Goal: Navigation & Orientation: Find specific page/section

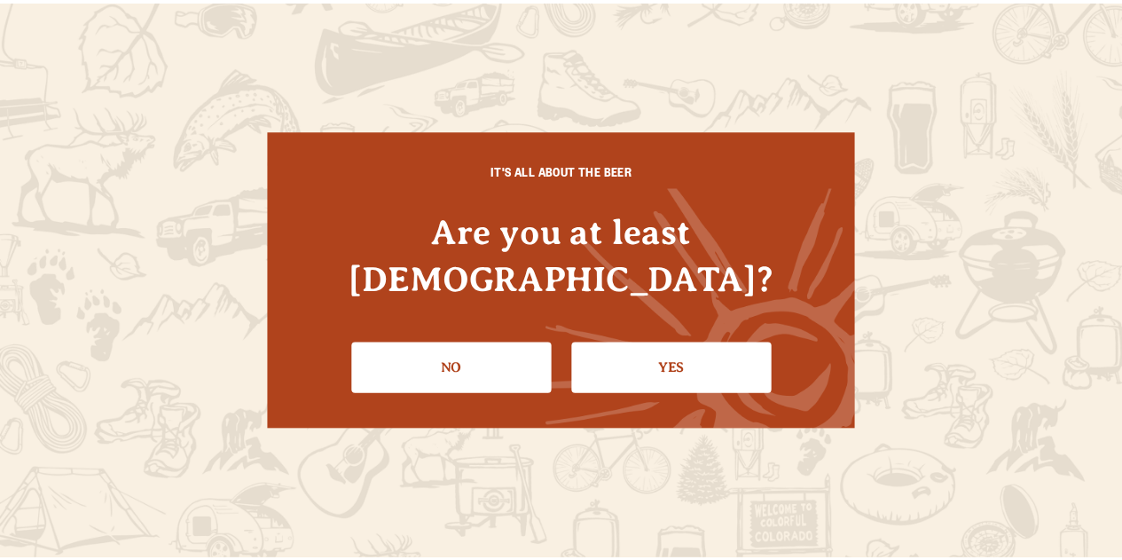
scroll to position [177, 0]
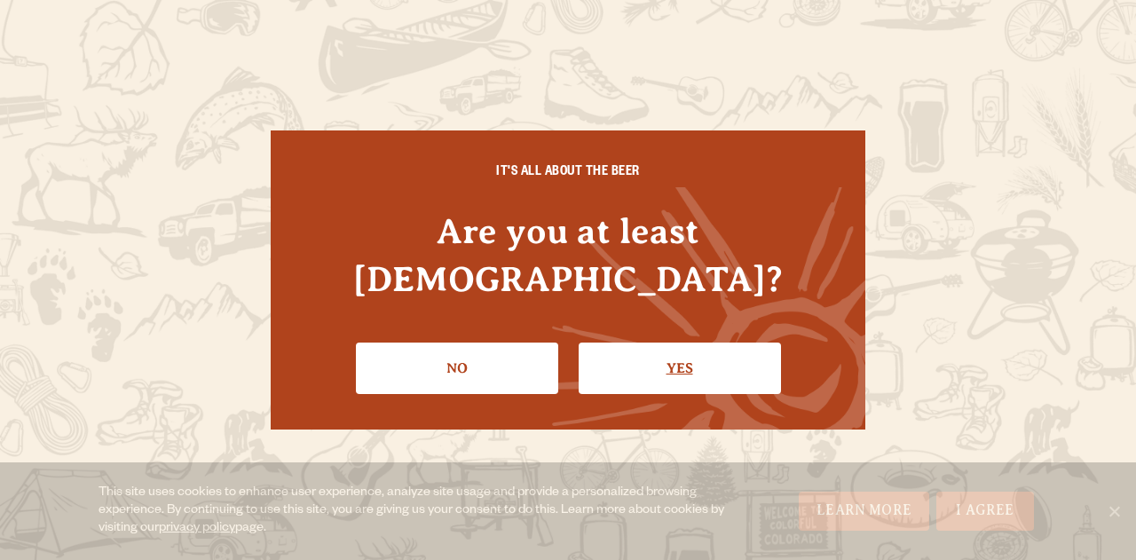
click at [707, 349] on link "Yes" at bounding box center [679, 367] width 202 height 51
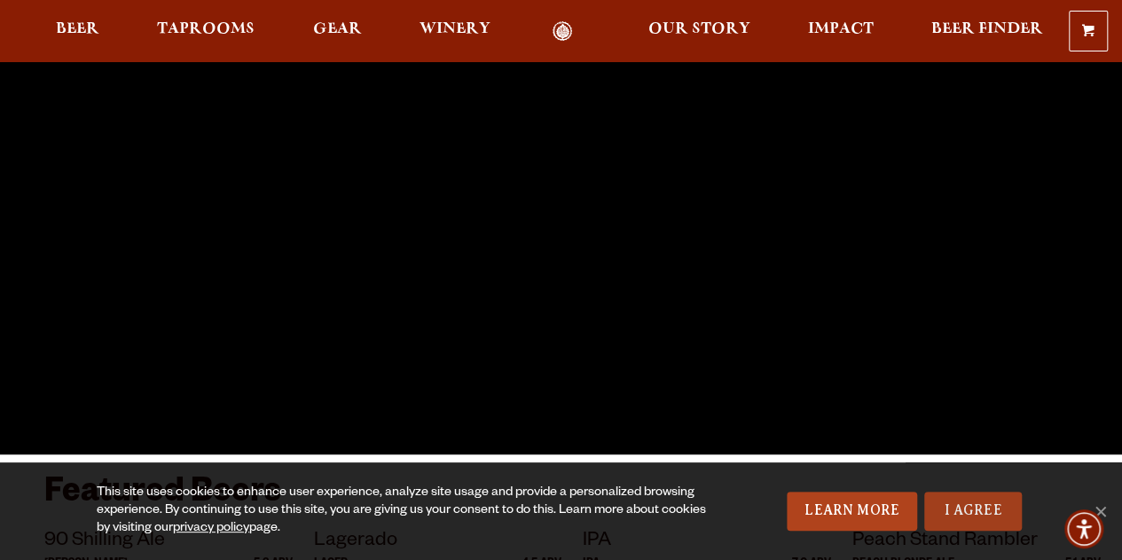
click at [981, 510] on link "I Agree" at bounding box center [973, 510] width 98 height 39
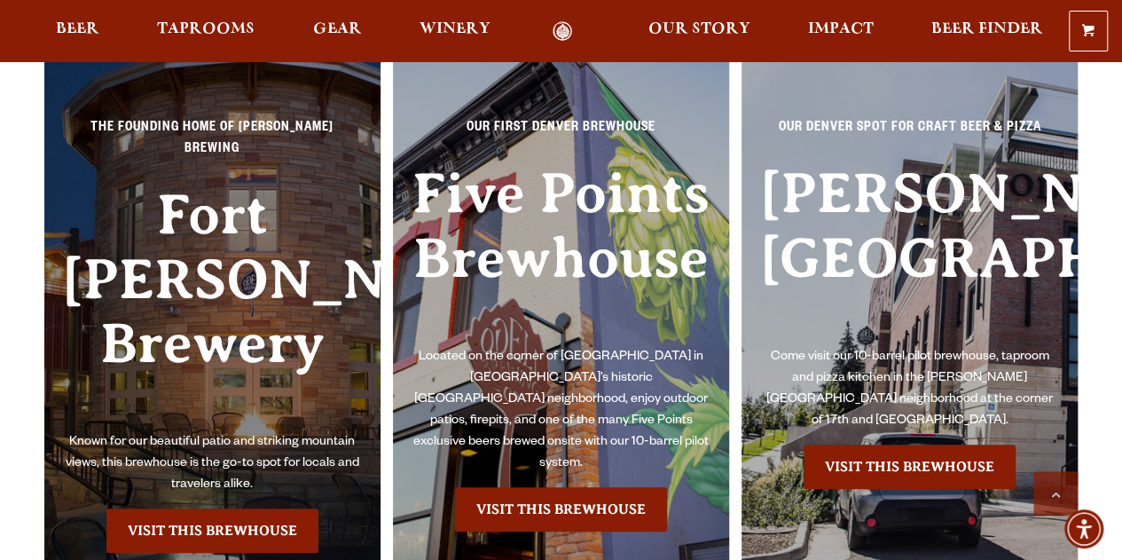
scroll to position [3726, 0]
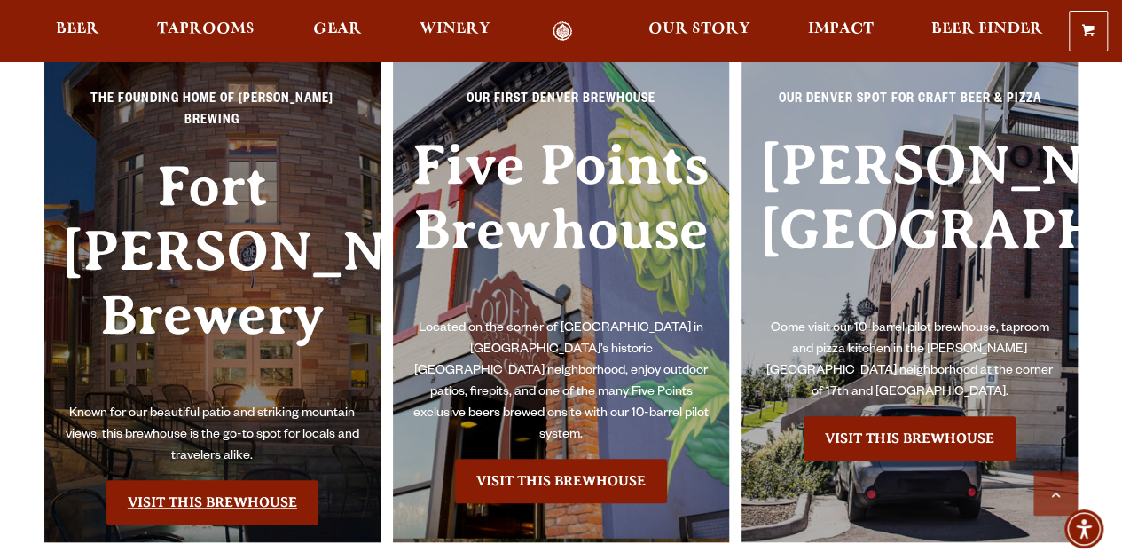
click at [212, 480] on link "Visit this Brewhouse" at bounding box center [212, 502] width 212 height 44
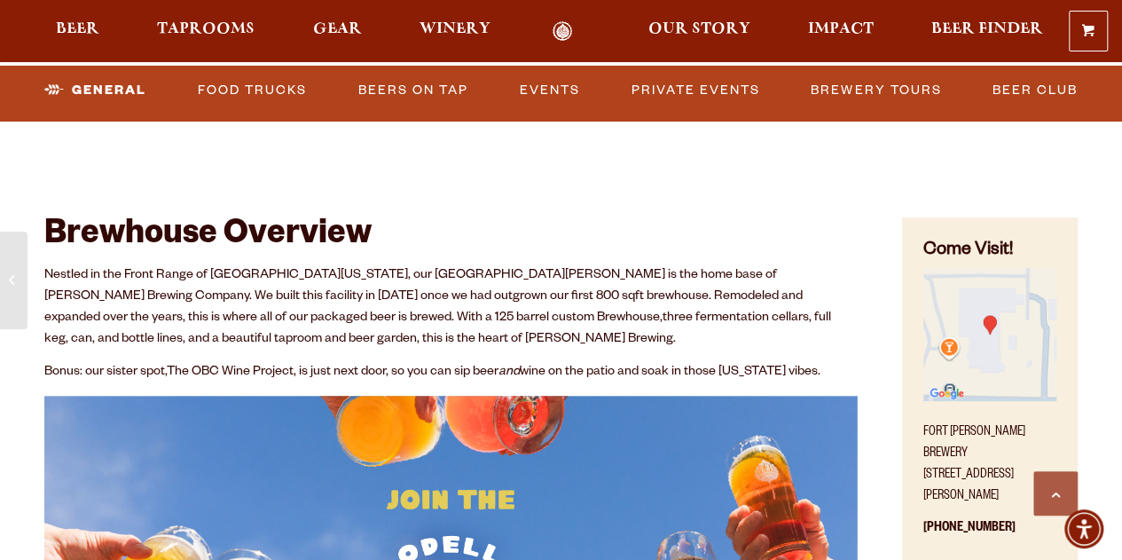
scroll to position [621, 0]
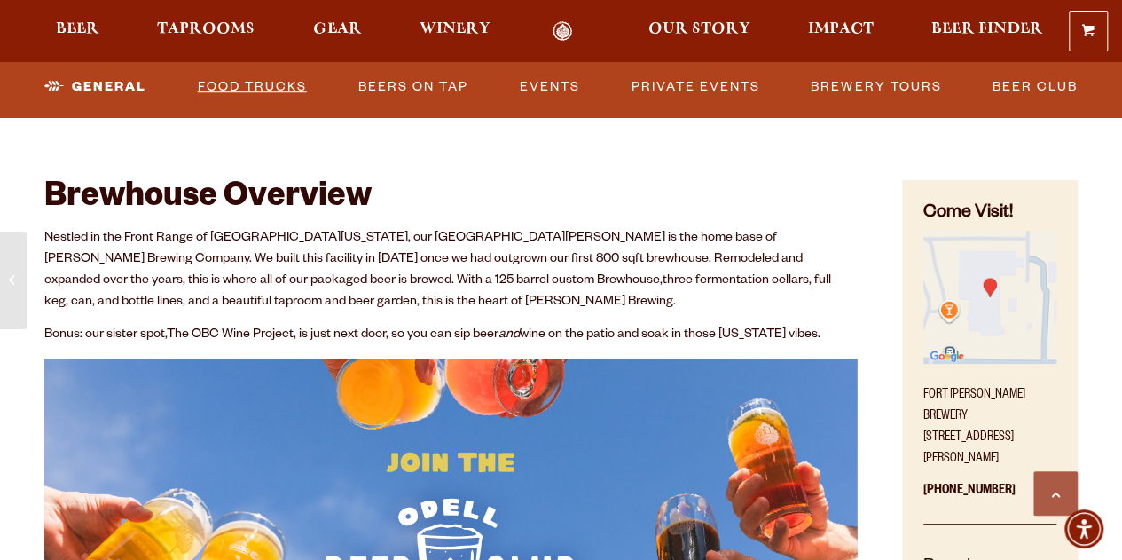
click at [266, 90] on link "Food Trucks" at bounding box center [252, 87] width 123 height 41
click at [311, 82] on link "Food Trucks" at bounding box center [237, 87] width 155 height 41
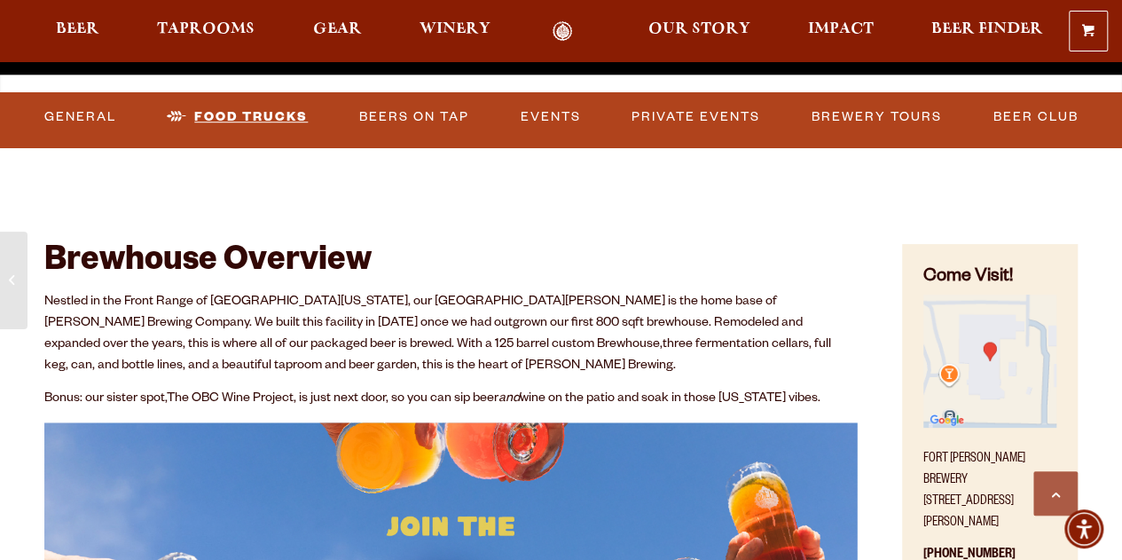
scroll to position [444, 0]
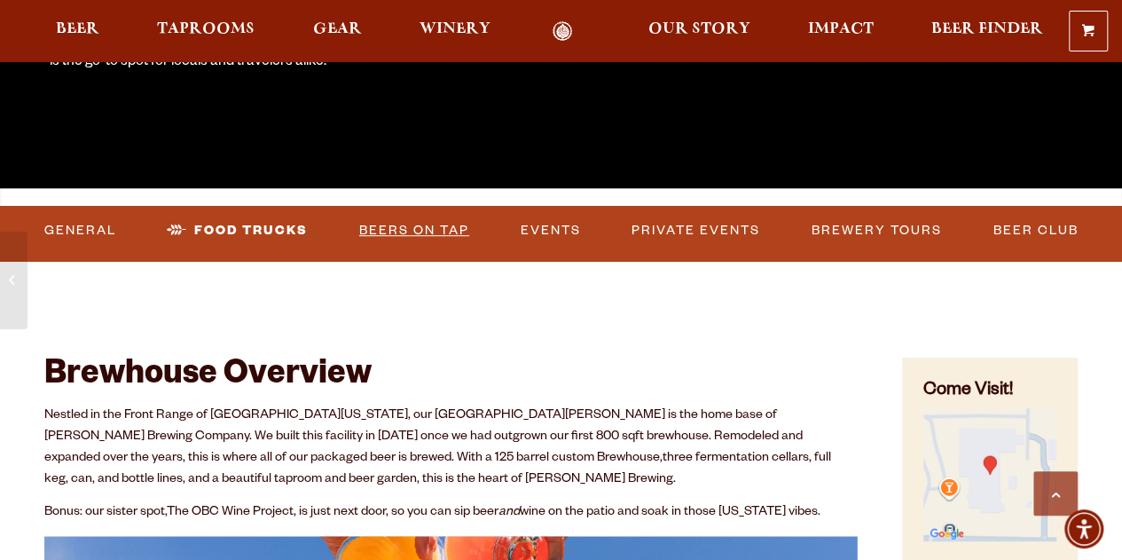
click at [440, 232] on link "Beers on Tap" at bounding box center [414, 230] width 124 height 41
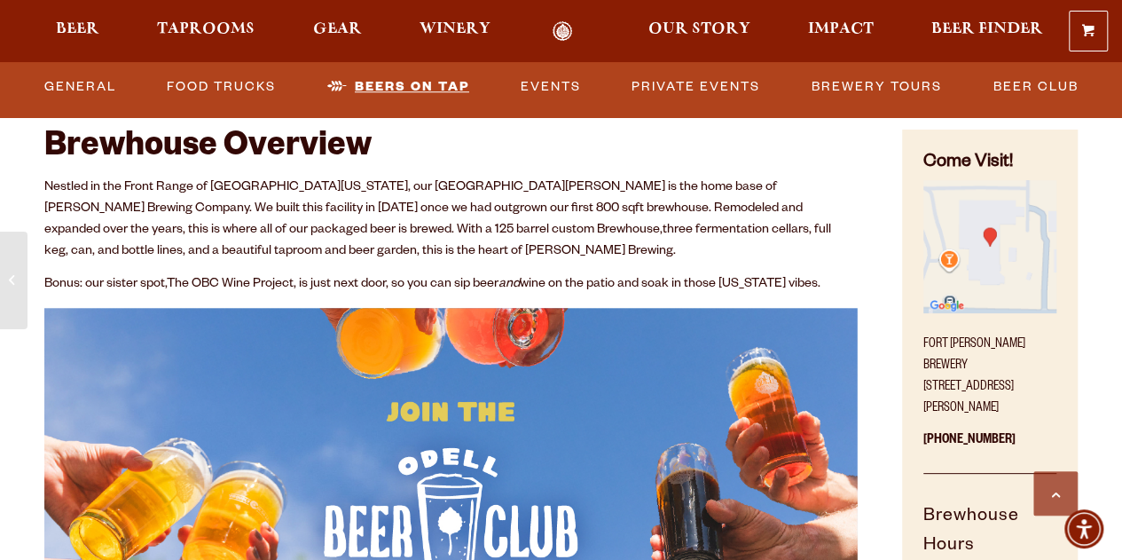
scroll to position [479, 0]
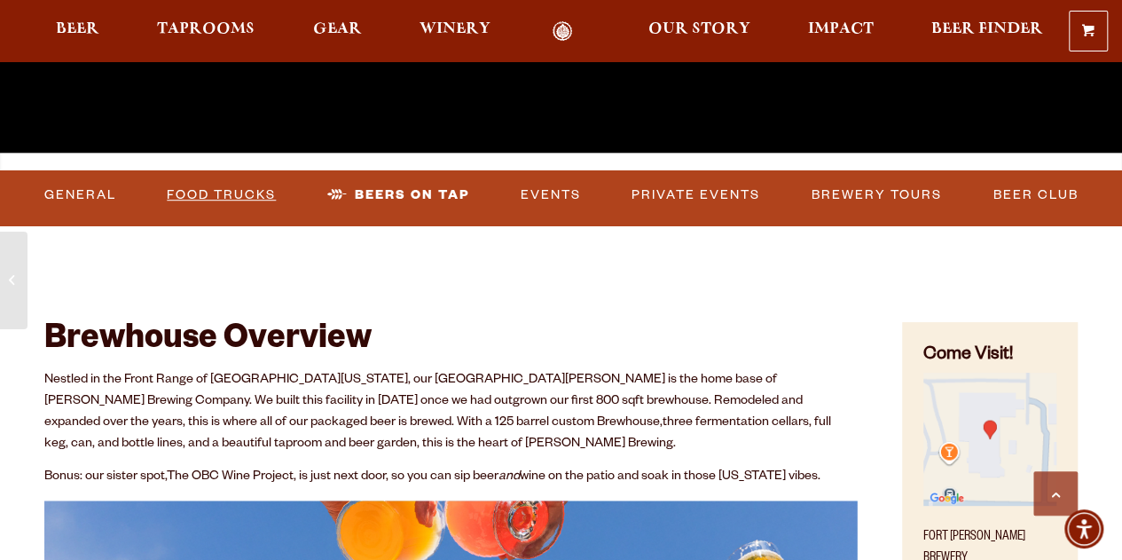
click at [266, 194] on link "Food Trucks" at bounding box center [221, 195] width 123 height 41
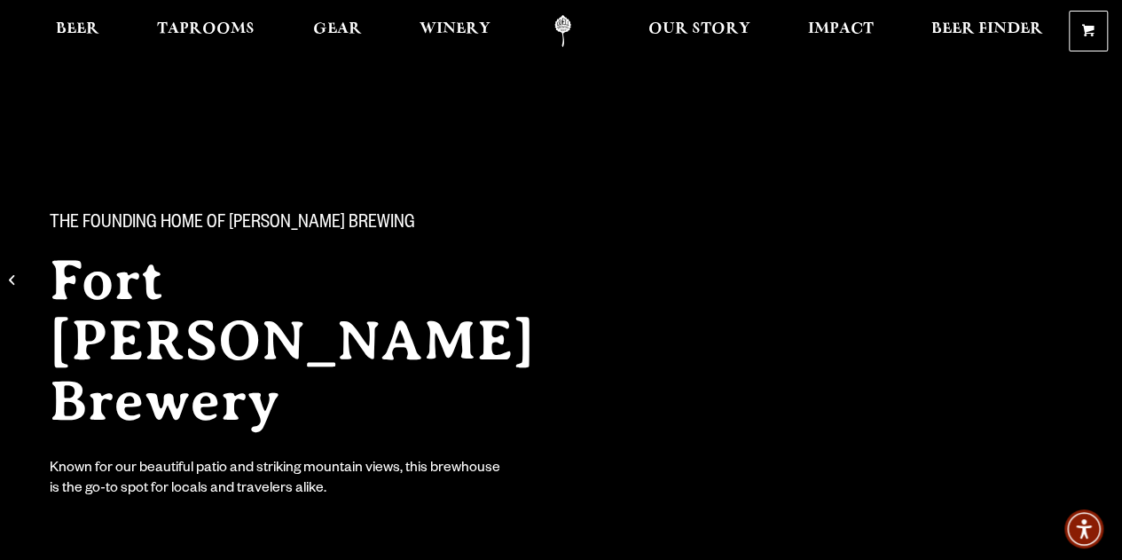
scroll to position [0, 0]
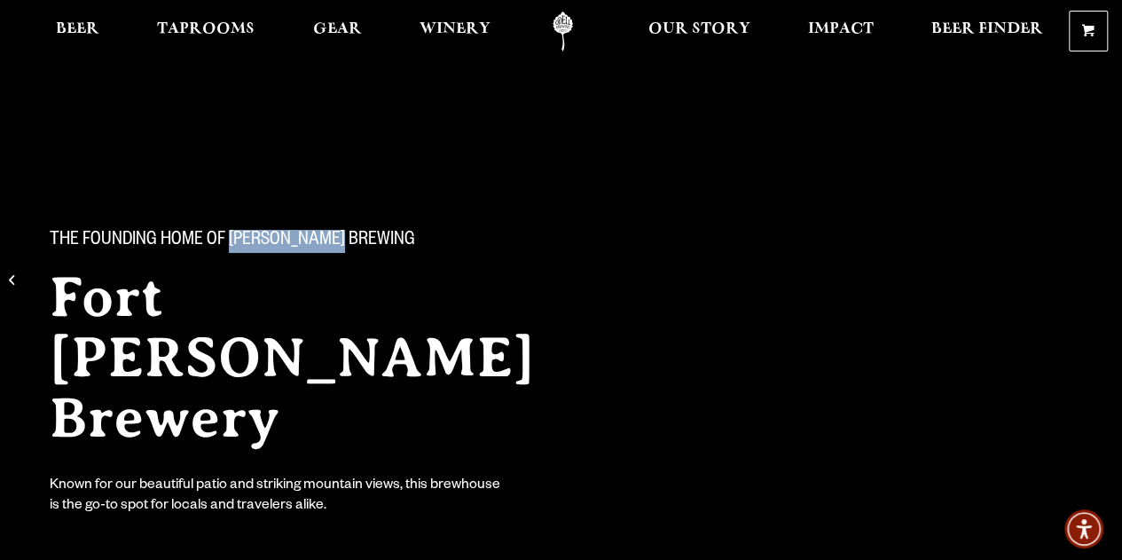
drag, startPoint x: 232, startPoint y: 240, endPoint x: 338, endPoint y: 237, distance: 105.6
click at [338, 237] on span "The Founding Home of [PERSON_NAME] Brewing" at bounding box center [233, 241] width 366 height 23
